Goal: Task Accomplishment & Management: Manage account settings

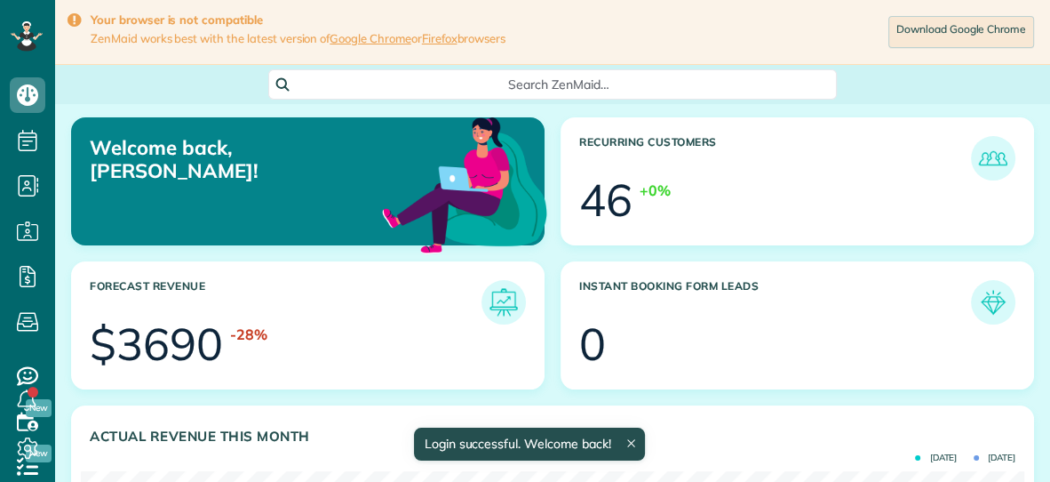
scroll to position [419, 943]
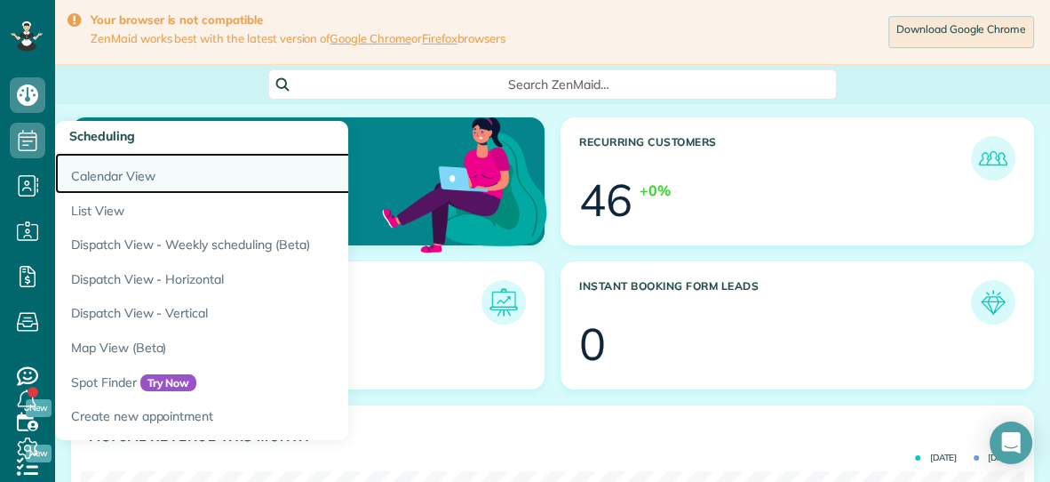
click at [92, 178] on link "Calendar View" at bounding box center [277, 173] width 444 height 41
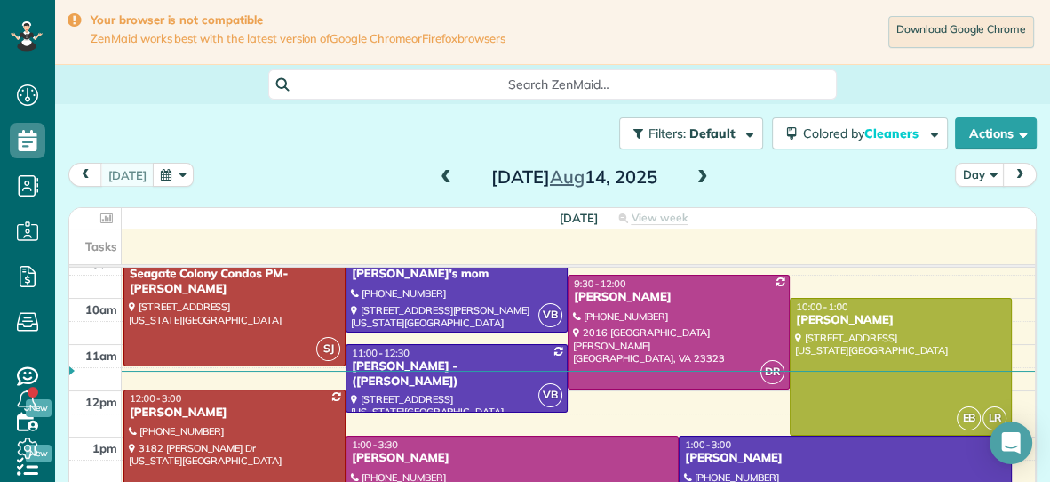
scroll to position [106, 0]
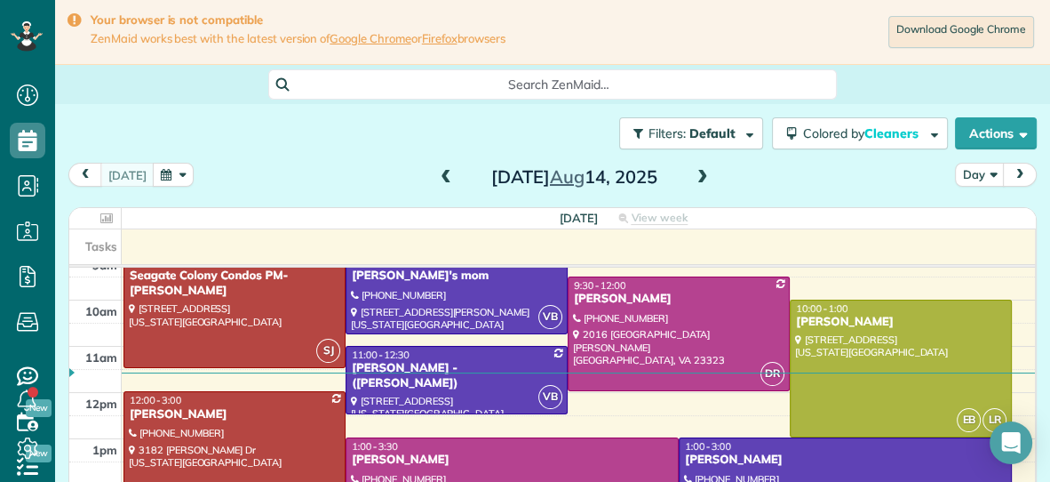
click at [584, 447] on div "1:00 - 3:30" at bounding box center [512, 446] width 323 height 12
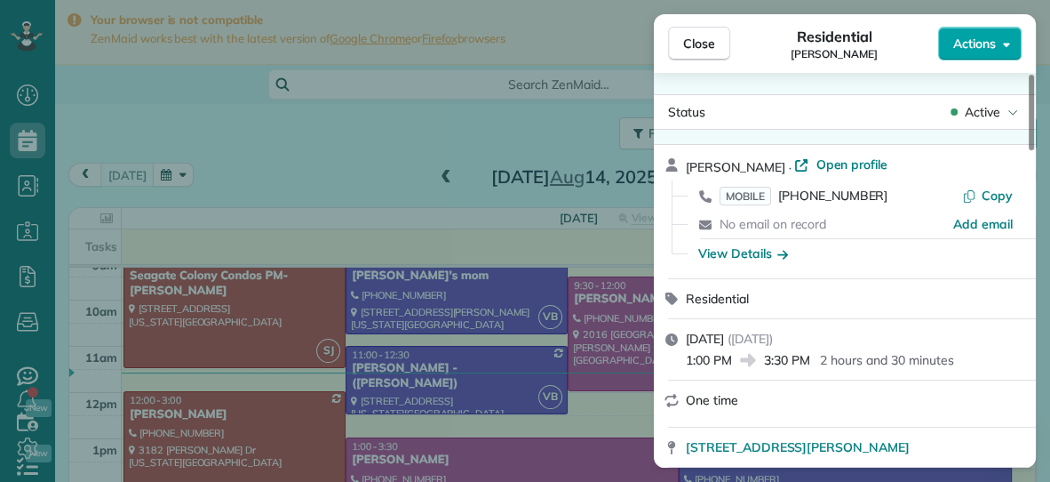
click at [978, 48] on span "Actions" at bounding box center [975, 44] width 43 height 18
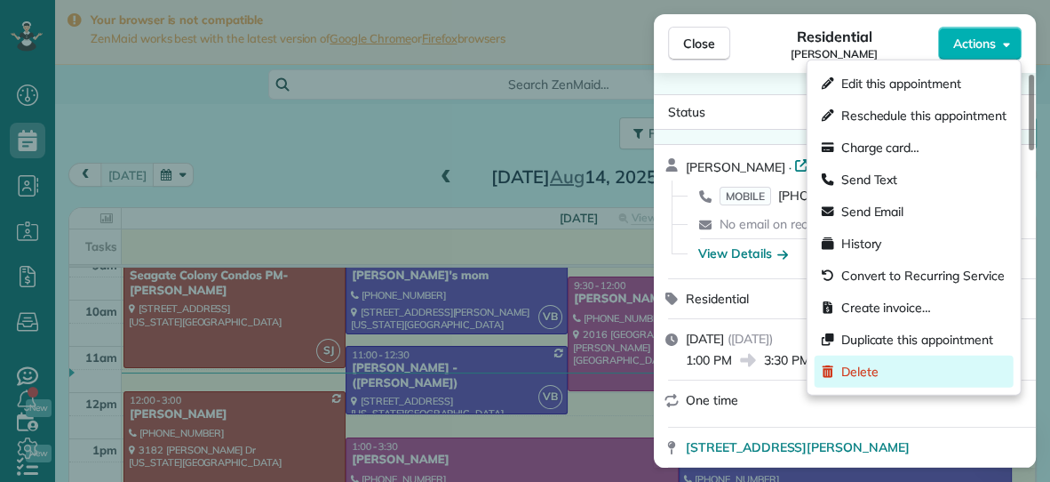
click at [850, 371] on span "Delete" at bounding box center [860, 372] width 37 height 18
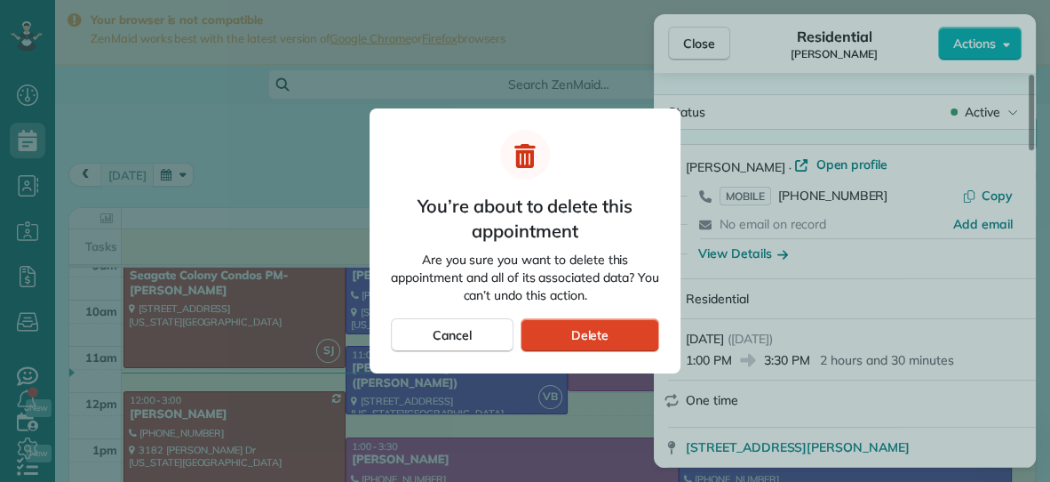
click at [563, 327] on div "Delete" at bounding box center [590, 335] width 139 height 34
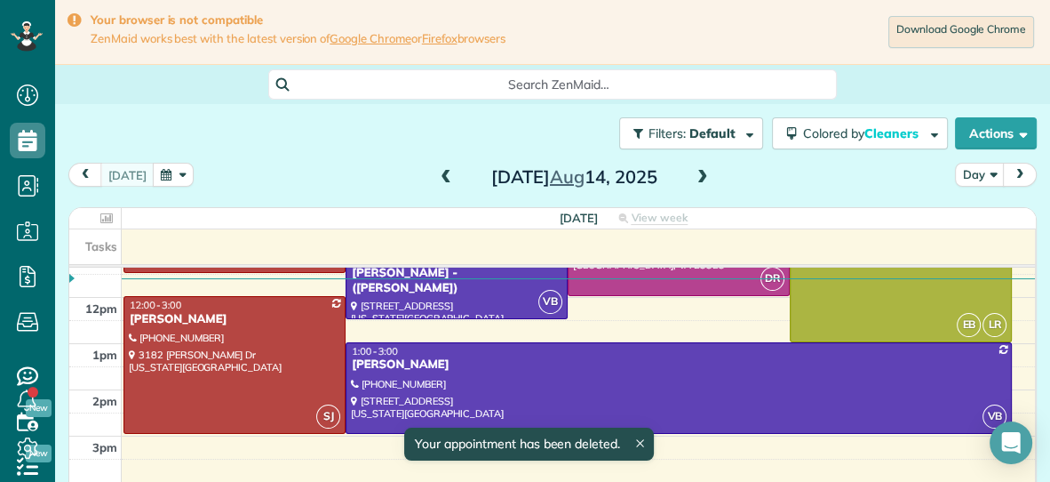
scroll to position [205, 0]
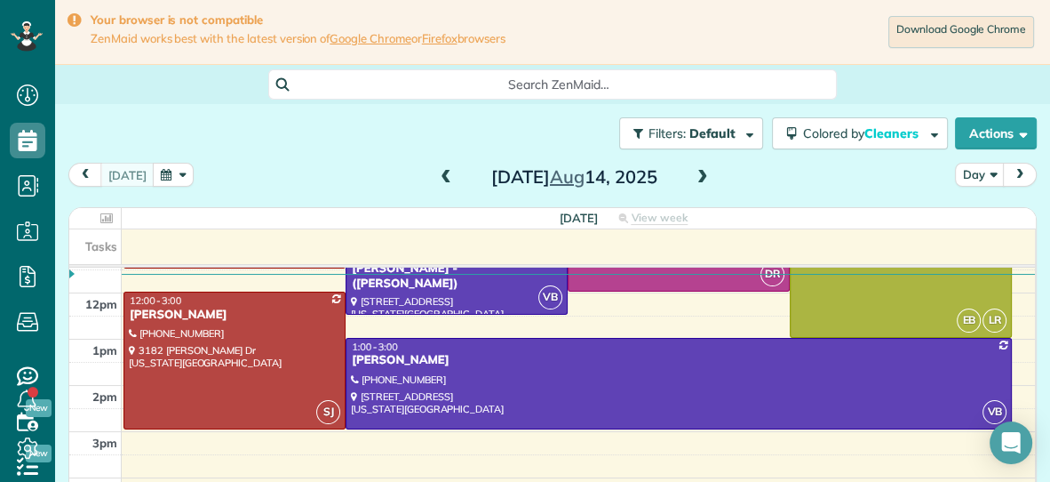
click at [701, 173] on span at bounding box center [703, 178] width 20 height 16
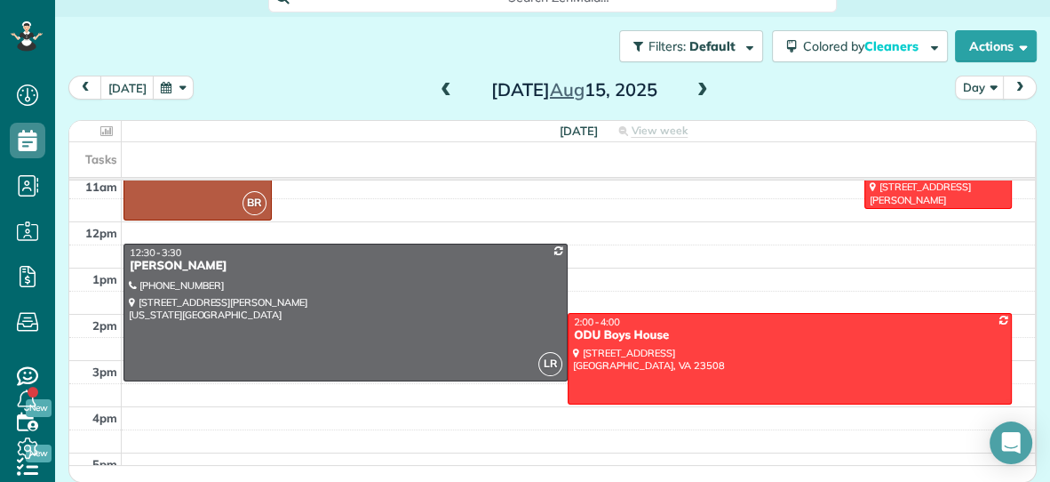
scroll to position [0, 0]
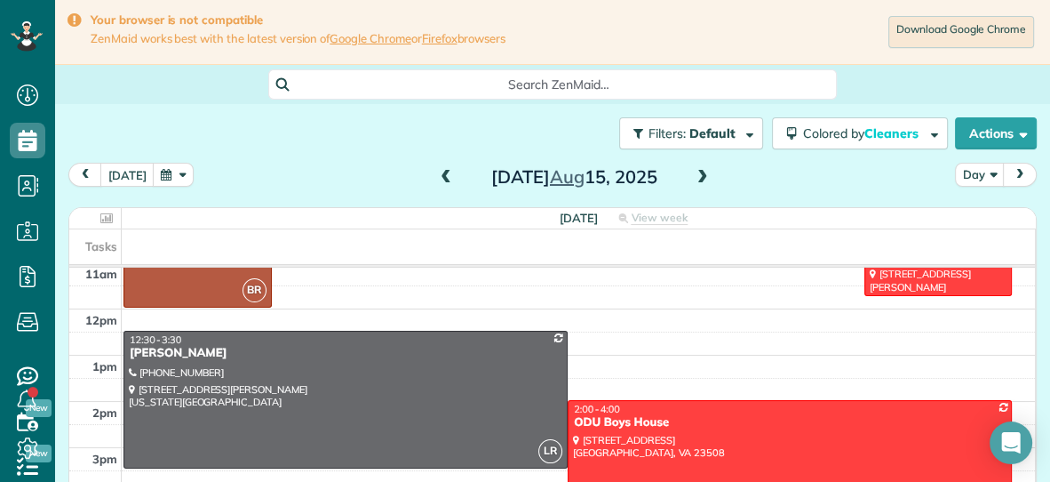
click at [443, 181] on span at bounding box center [446, 178] width 20 height 16
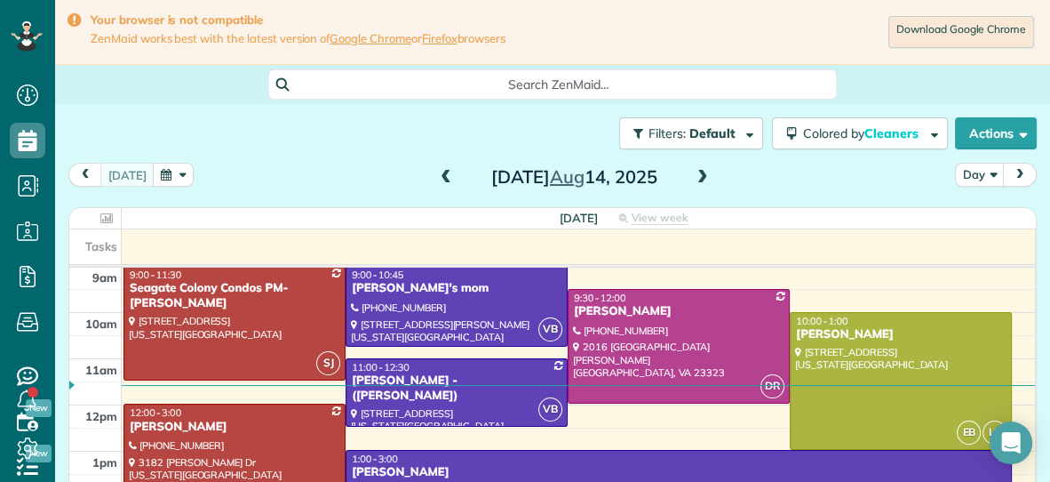
scroll to position [97, 0]
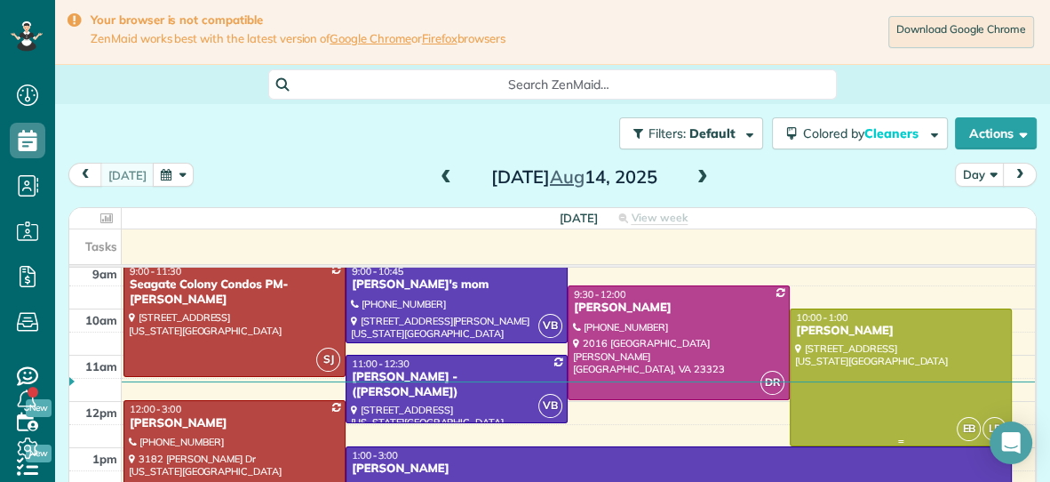
click at [829, 367] on div at bounding box center [901, 377] width 220 height 136
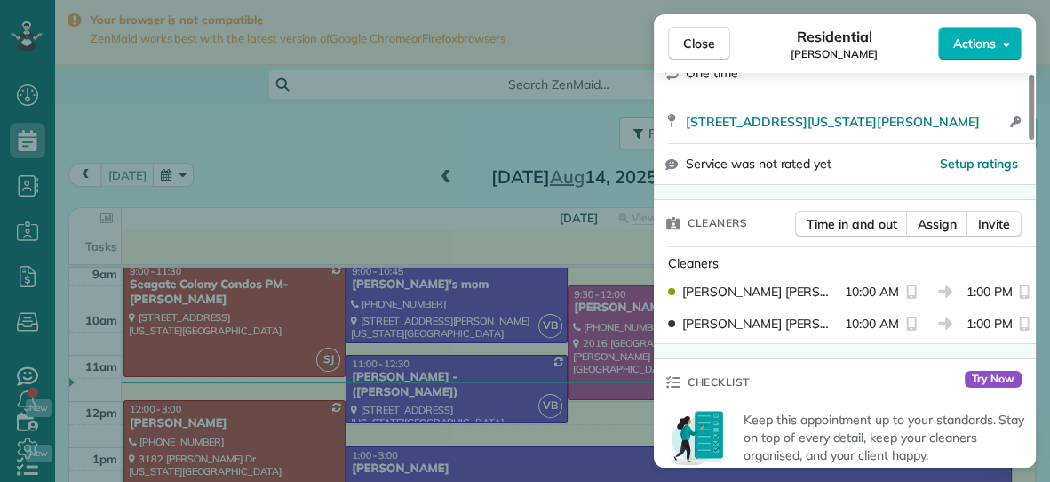
scroll to position [324, 0]
